Goal: Task Accomplishment & Management: Use online tool/utility

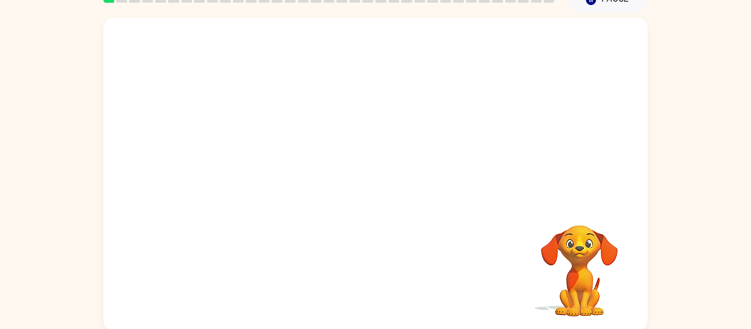
scroll to position [57, 0]
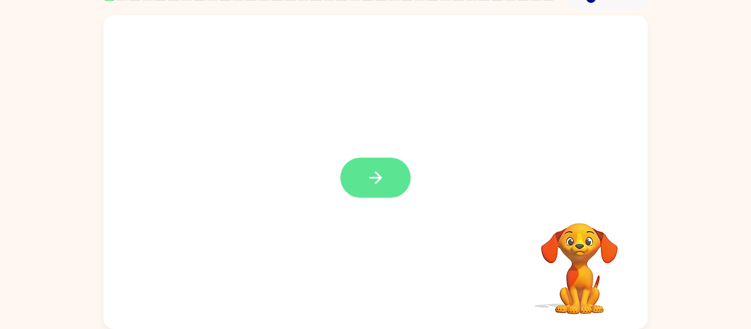
click at [379, 194] on button "button" at bounding box center [375, 178] width 70 height 40
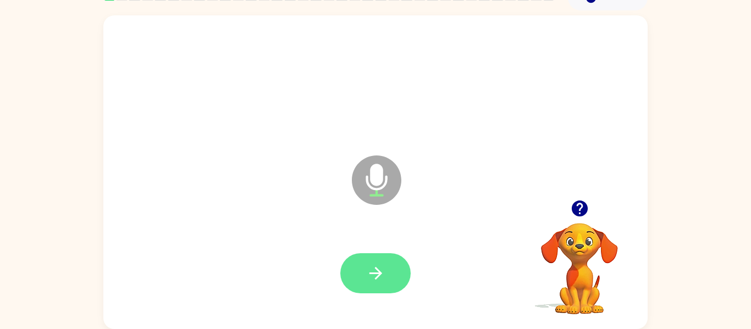
click at [386, 260] on button "button" at bounding box center [375, 273] width 70 height 40
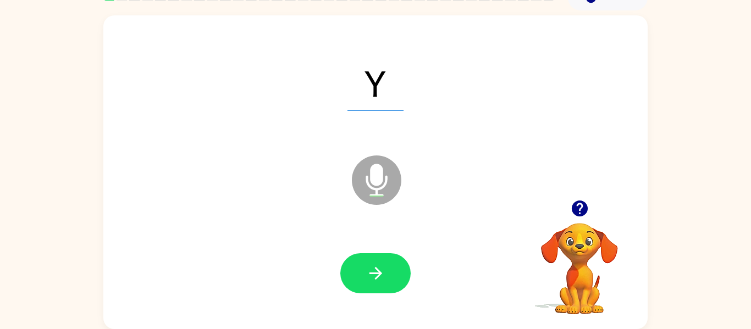
click at [386, 260] on button "button" at bounding box center [375, 273] width 70 height 40
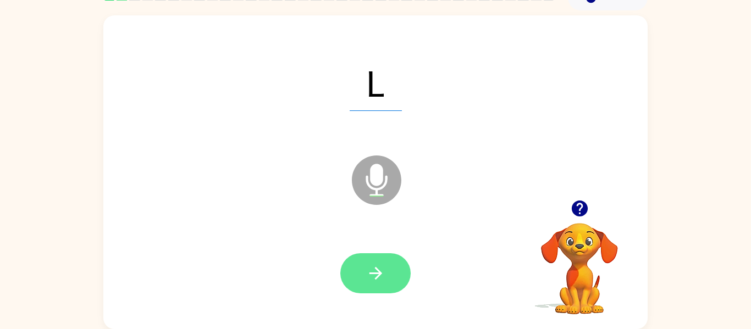
click at [390, 266] on button "button" at bounding box center [375, 273] width 70 height 40
click at [392, 265] on button "button" at bounding box center [375, 273] width 70 height 40
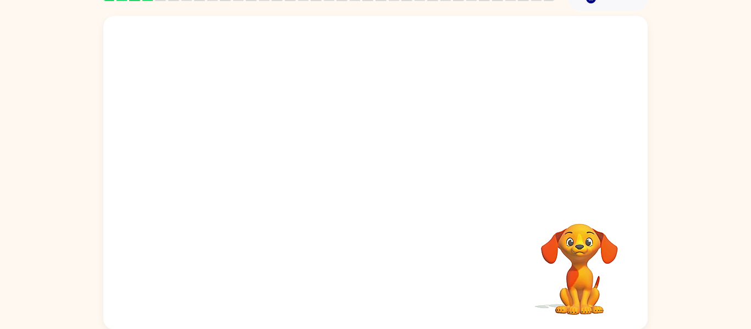
scroll to position [0, 0]
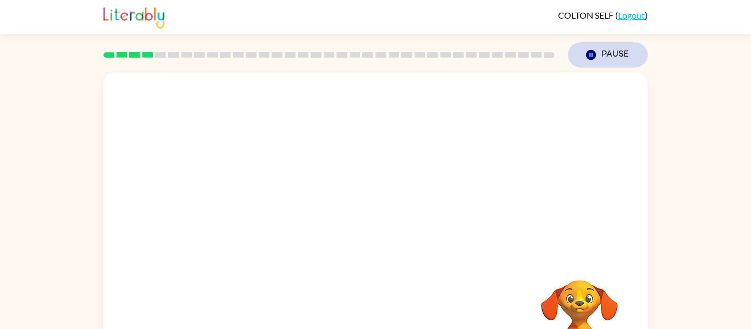
click at [615, 63] on button "Pause Pause" at bounding box center [608, 54] width 80 height 25
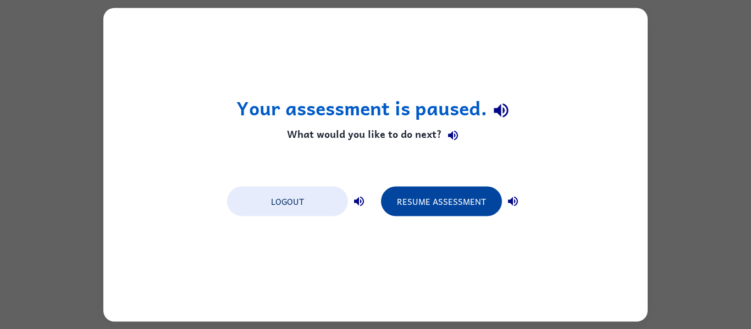
click at [457, 204] on button "Resume Assessment" at bounding box center [441, 201] width 121 height 30
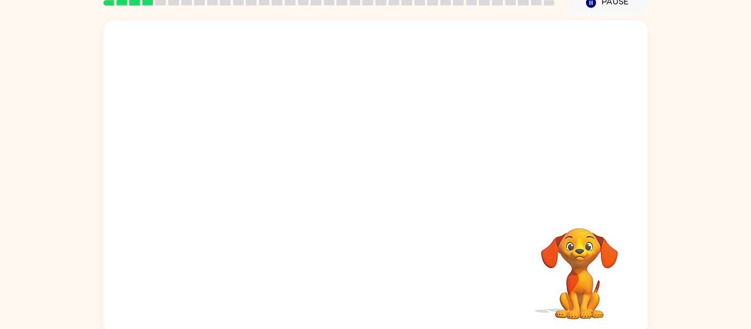
scroll to position [57, 0]
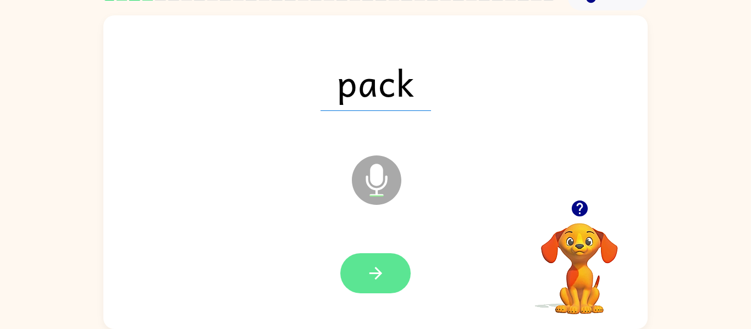
click at [388, 253] on button "button" at bounding box center [375, 273] width 70 height 40
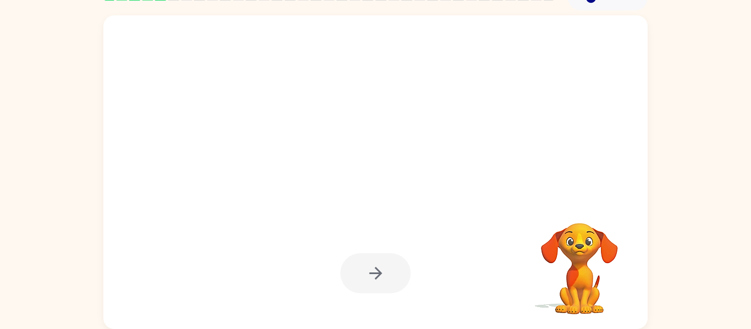
scroll to position [0, 0]
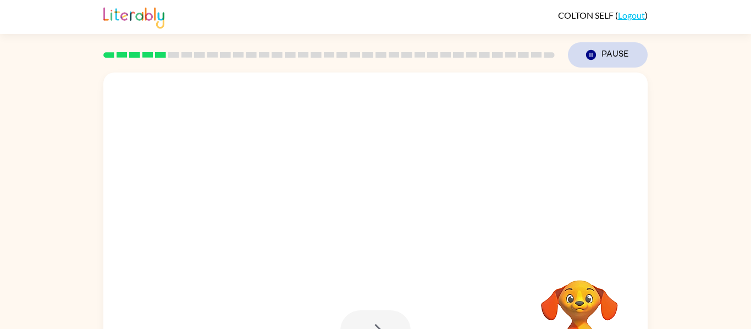
click at [616, 50] on button "Pause Pause" at bounding box center [608, 54] width 80 height 25
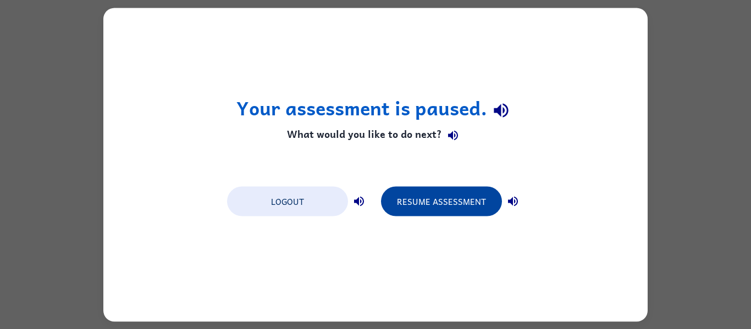
click at [440, 204] on button "Resume Assessment" at bounding box center [441, 201] width 121 height 30
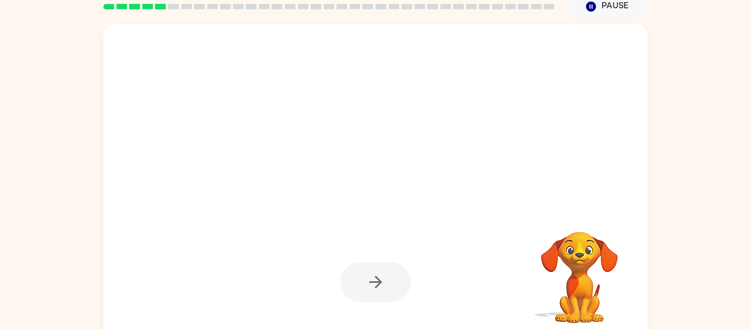
scroll to position [51, 0]
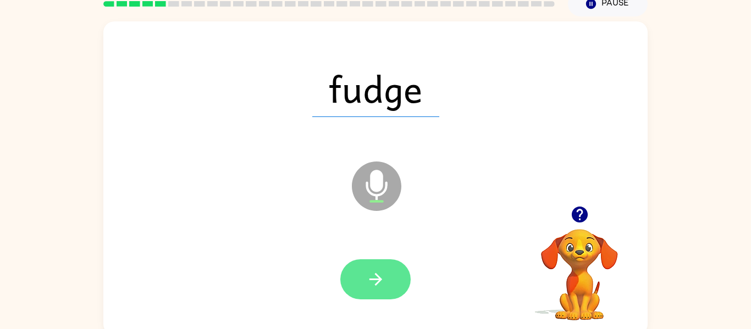
click at [379, 277] on icon "button" at bounding box center [375, 279] width 19 height 19
click at [389, 280] on button "button" at bounding box center [375, 279] width 70 height 40
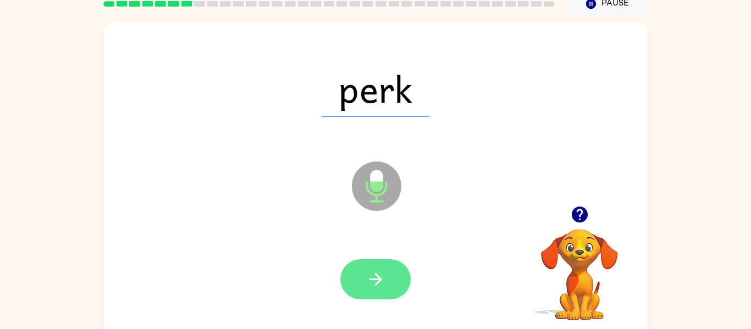
click at [375, 285] on icon "button" at bounding box center [375, 279] width 13 height 13
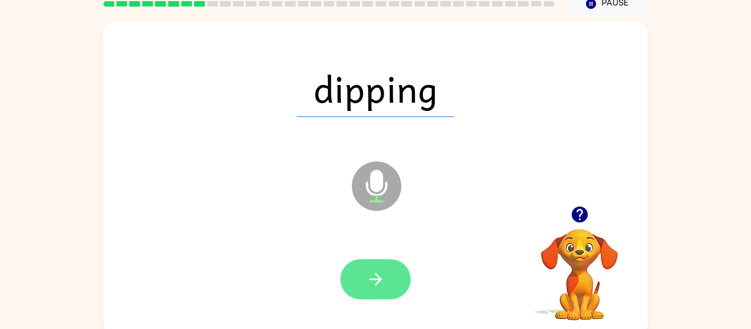
click at [367, 291] on button "button" at bounding box center [375, 279] width 70 height 40
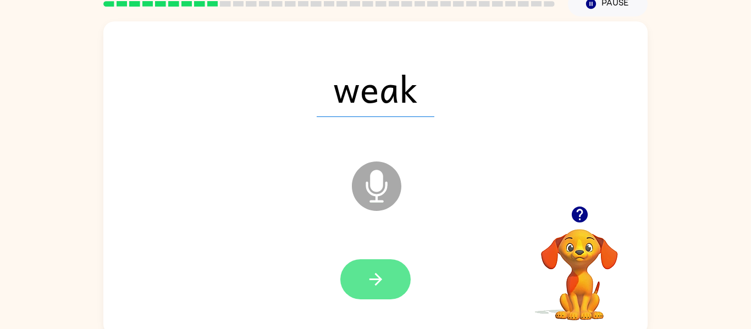
click at [373, 271] on icon "button" at bounding box center [375, 279] width 19 height 19
click at [385, 271] on button "button" at bounding box center [375, 279] width 70 height 40
click at [377, 285] on icon "button" at bounding box center [375, 279] width 19 height 19
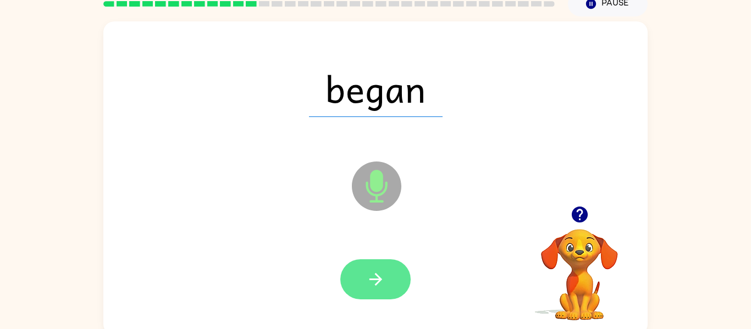
click at [389, 273] on button "button" at bounding box center [375, 279] width 70 height 40
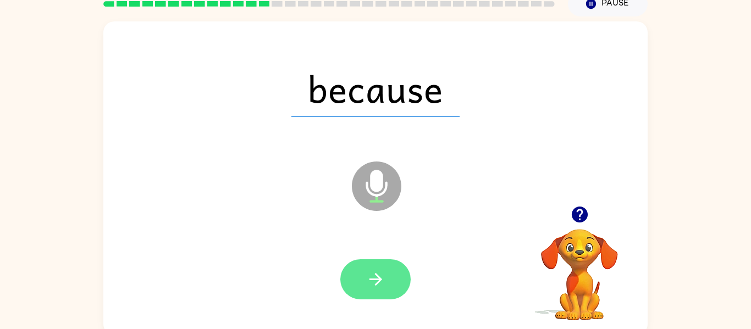
click at [383, 290] on button "button" at bounding box center [375, 279] width 70 height 40
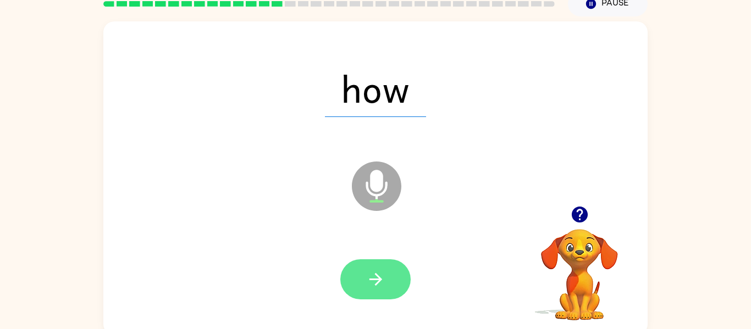
click at [392, 274] on button "button" at bounding box center [375, 279] width 70 height 40
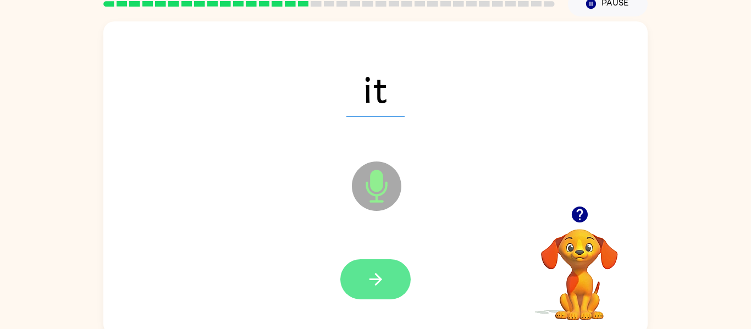
click at [371, 291] on button "button" at bounding box center [375, 279] width 70 height 40
click at [367, 290] on button "button" at bounding box center [375, 279] width 70 height 40
click at [382, 275] on icon "button" at bounding box center [375, 279] width 19 height 19
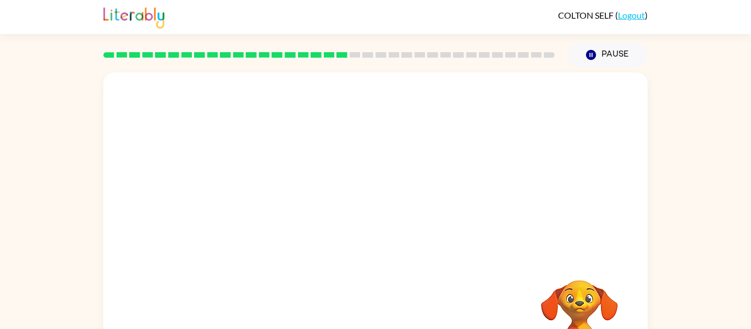
scroll to position [1, 0]
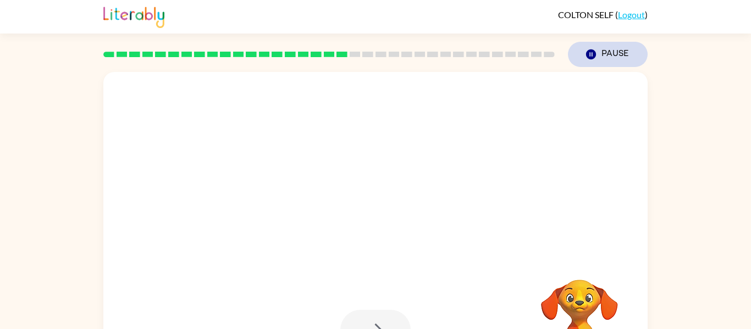
click at [609, 52] on button "Pause Pause" at bounding box center [608, 54] width 80 height 25
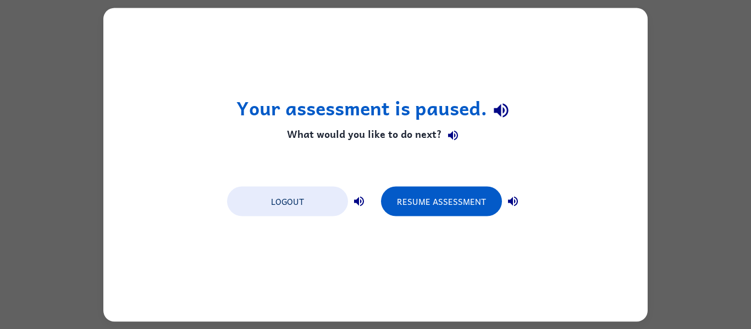
scroll to position [0, 0]
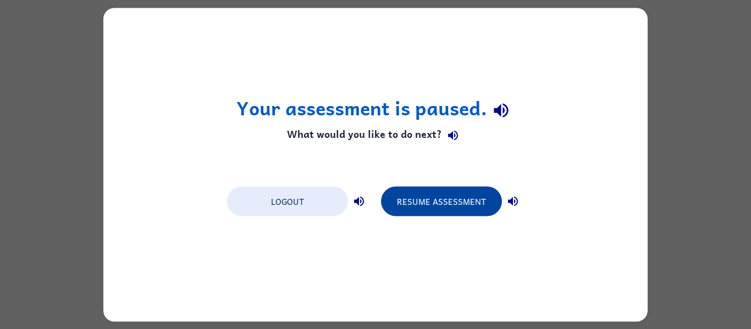
click at [437, 211] on button "Resume Assessment" at bounding box center [441, 201] width 121 height 30
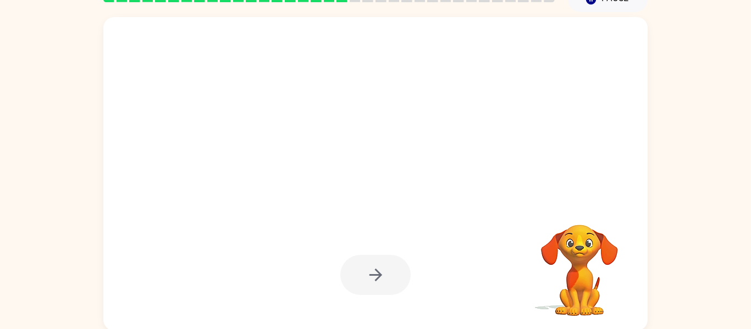
scroll to position [57, 0]
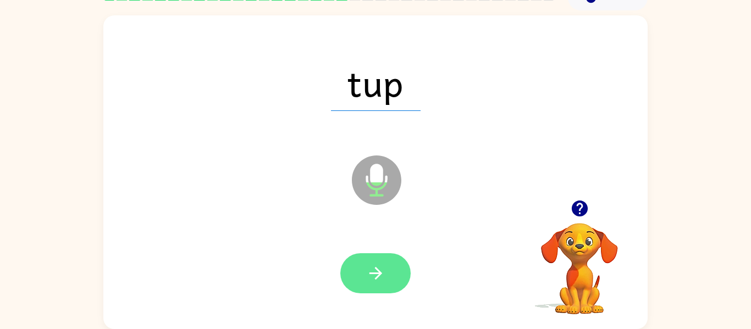
click at [369, 272] on icon "button" at bounding box center [375, 273] width 19 height 19
click at [373, 269] on icon "button" at bounding box center [375, 273] width 19 height 19
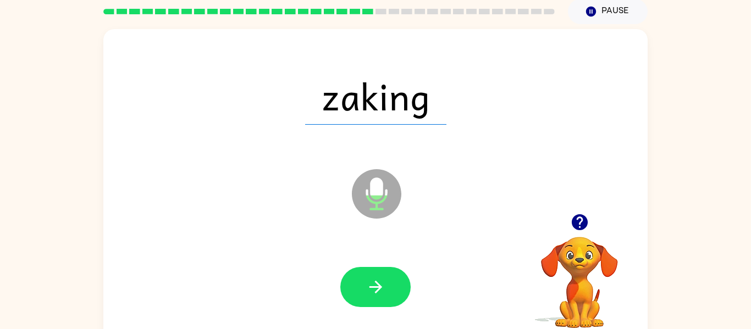
scroll to position [34, 0]
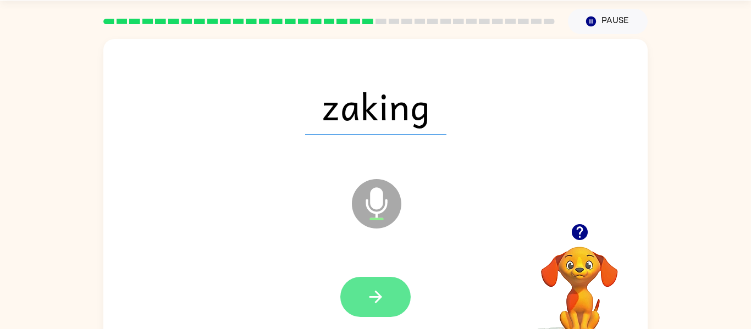
click at [391, 292] on button "button" at bounding box center [375, 297] width 70 height 40
click at [375, 297] on icon "button" at bounding box center [375, 297] width 13 height 13
click at [379, 302] on icon "button" at bounding box center [375, 297] width 19 height 19
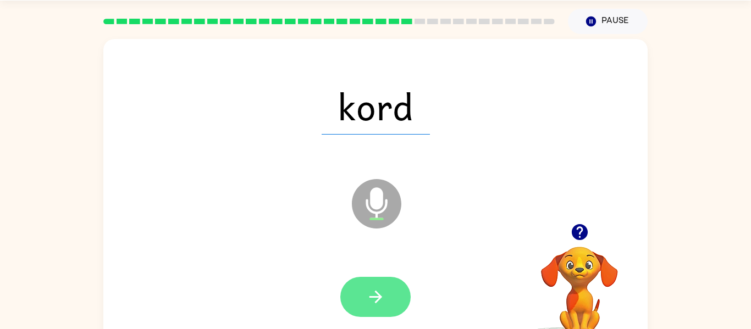
click at [396, 284] on button "button" at bounding box center [375, 297] width 70 height 40
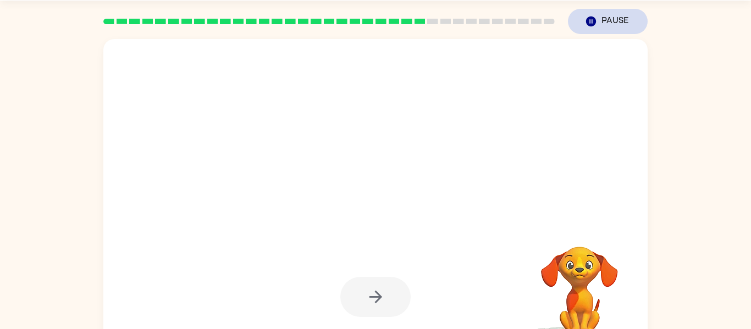
click at [623, 23] on button "Pause Pause" at bounding box center [608, 21] width 80 height 25
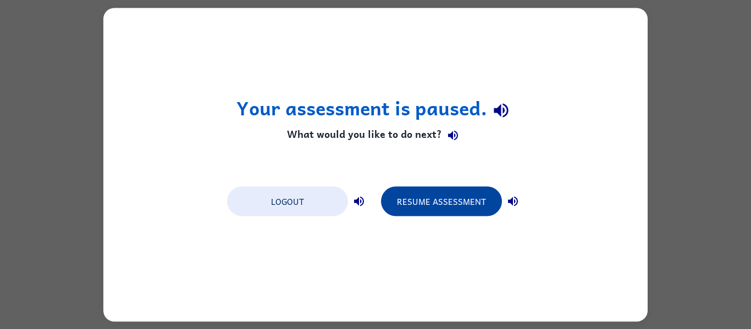
click at [452, 209] on button "Resume Assessment" at bounding box center [441, 201] width 121 height 30
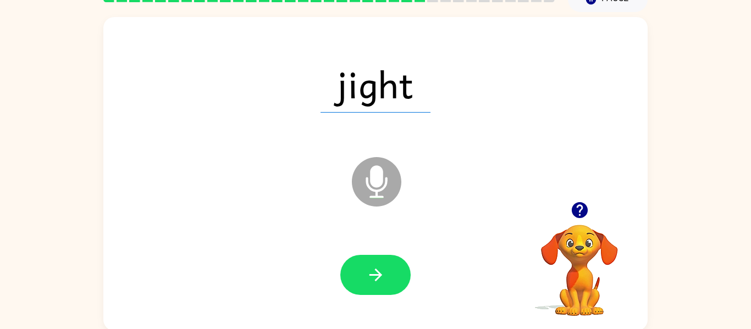
scroll to position [57, 0]
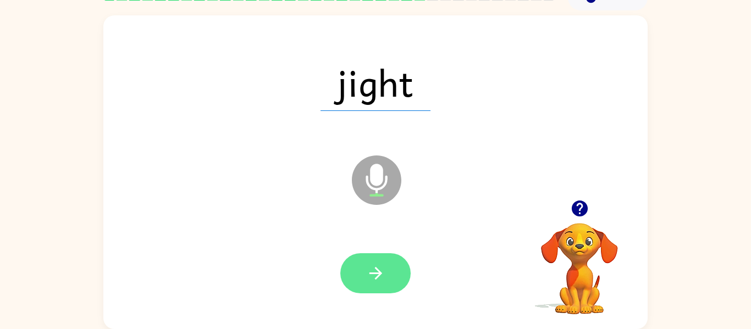
click at [382, 276] on icon "button" at bounding box center [375, 273] width 19 height 19
click at [384, 281] on icon "button" at bounding box center [375, 273] width 19 height 19
click at [402, 272] on button "button" at bounding box center [375, 273] width 70 height 40
click at [377, 266] on icon "button" at bounding box center [375, 273] width 19 height 19
click at [365, 272] on button "button" at bounding box center [375, 273] width 70 height 40
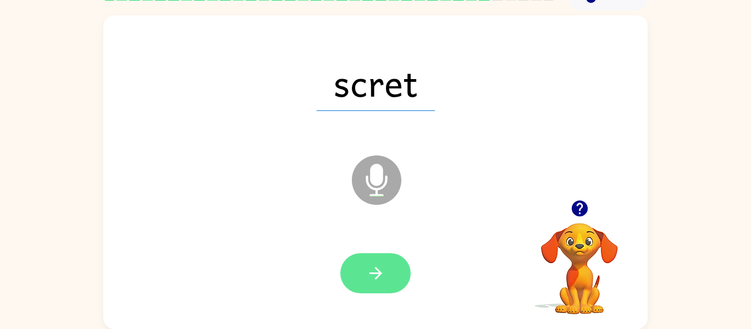
click at [377, 268] on icon "button" at bounding box center [375, 273] width 13 height 13
click at [383, 274] on icon "button" at bounding box center [375, 273] width 19 height 19
click at [378, 270] on icon "button" at bounding box center [375, 273] width 13 height 13
click at [371, 259] on button "button" at bounding box center [375, 273] width 70 height 40
click at [368, 273] on icon "button" at bounding box center [375, 273] width 19 height 19
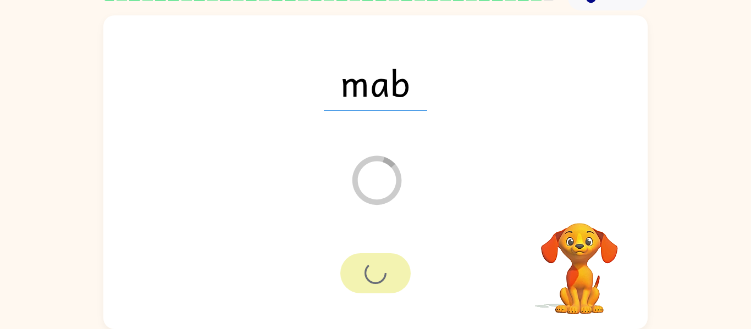
scroll to position [37, 0]
